Goal: Information Seeking & Learning: Learn about a topic

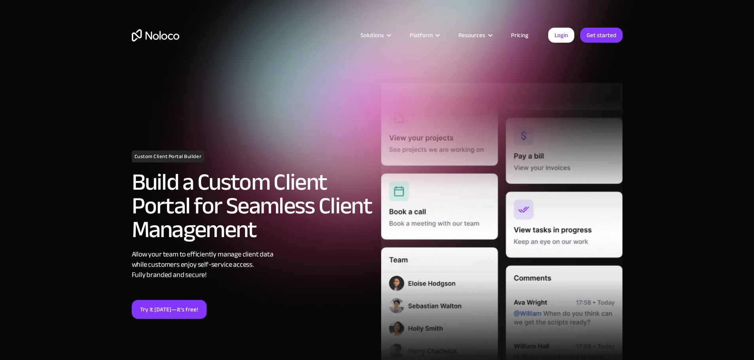
click at [520, 36] on link "Pricing" at bounding box center [519, 35] width 37 height 10
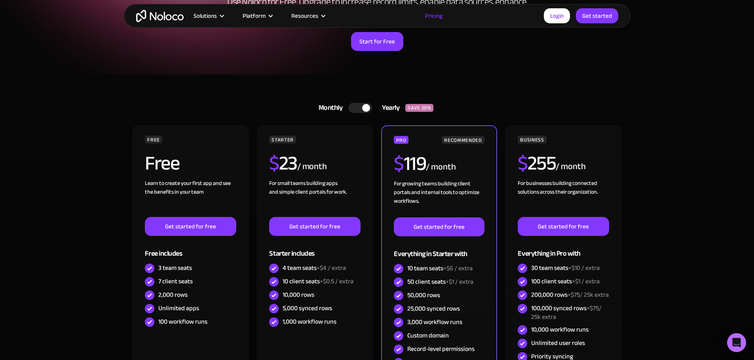
scroll to position [198, 0]
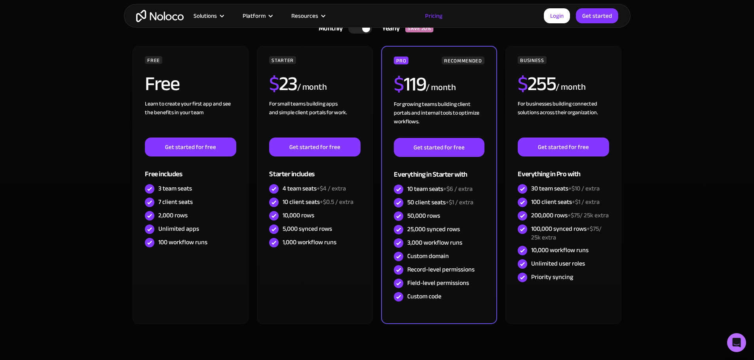
click at [64, 174] on section "Monthly Yearly SAVE 20% Monthly Yearly SAVE 20% FREE Free Learn to create your …" at bounding box center [377, 192] width 754 height 395
click at [64, 175] on section "Monthly Yearly SAVE 20% Monthly Yearly SAVE 20% FREE Free Learn to create your …" at bounding box center [377, 192] width 754 height 395
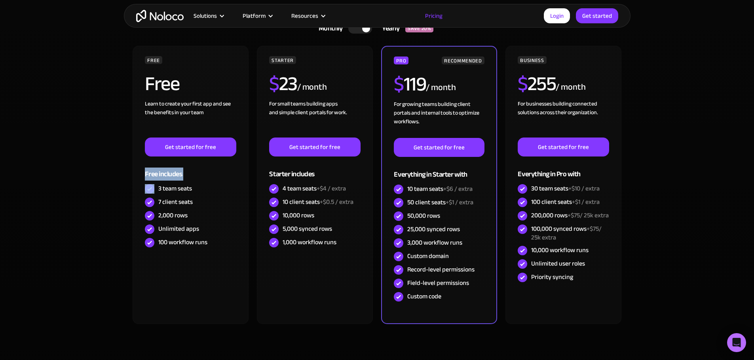
click at [64, 175] on section "Monthly Yearly SAVE 20% Monthly Yearly SAVE 20% FREE Free Learn to create your …" at bounding box center [377, 192] width 754 height 395
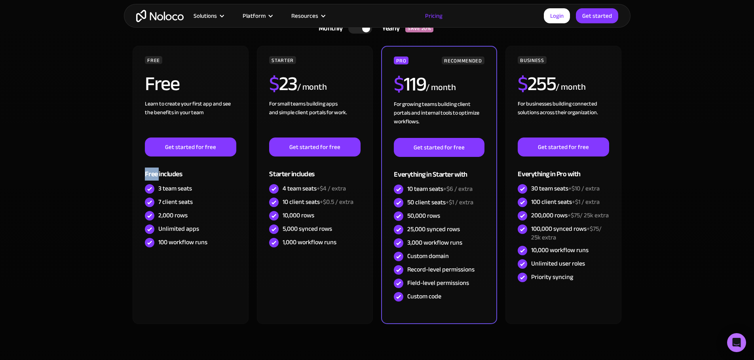
click at [64, 175] on section "Monthly Yearly SAVE 20% Monthly Yearly SAVE 20% FREE Free Learn to create your …" at bounding box center [377, 192] width 754 height 395
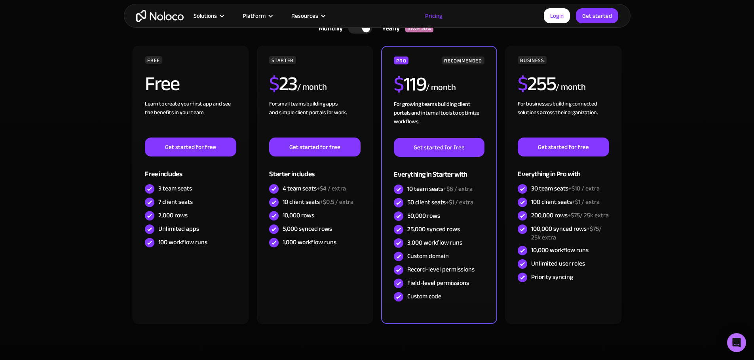
click at [64, 175] on section "Monthly Yearly SAVE 20% Monthly Yearly SAVE 20% FREE Free Learn to create your …" at bounding box center [377, 192] width 754 height 395
